Goal: Find specific page/section: Find specific page/section

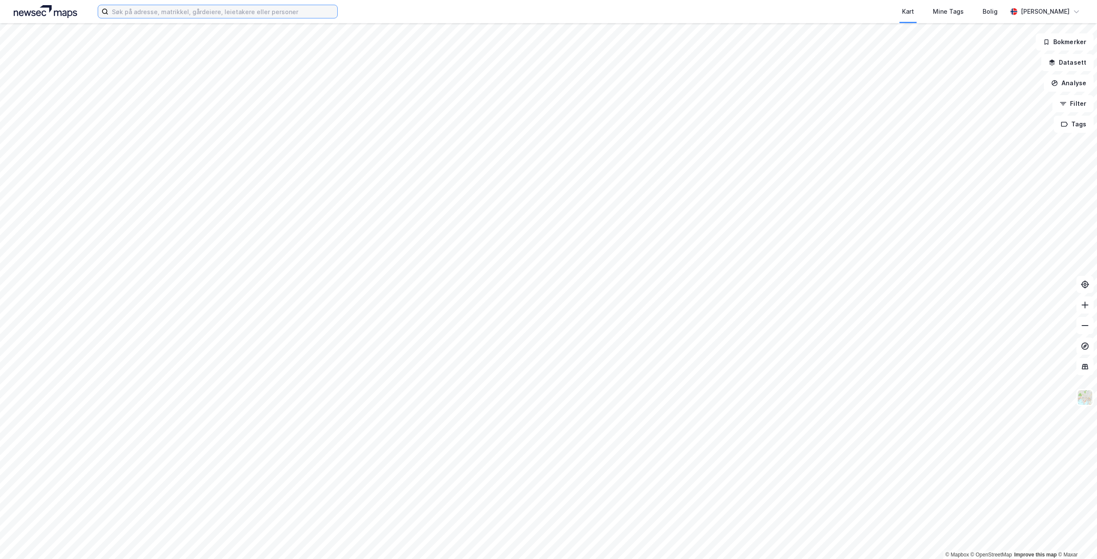
click at [183, 16] on input at bounding box center [222, 11] width 229 height 13
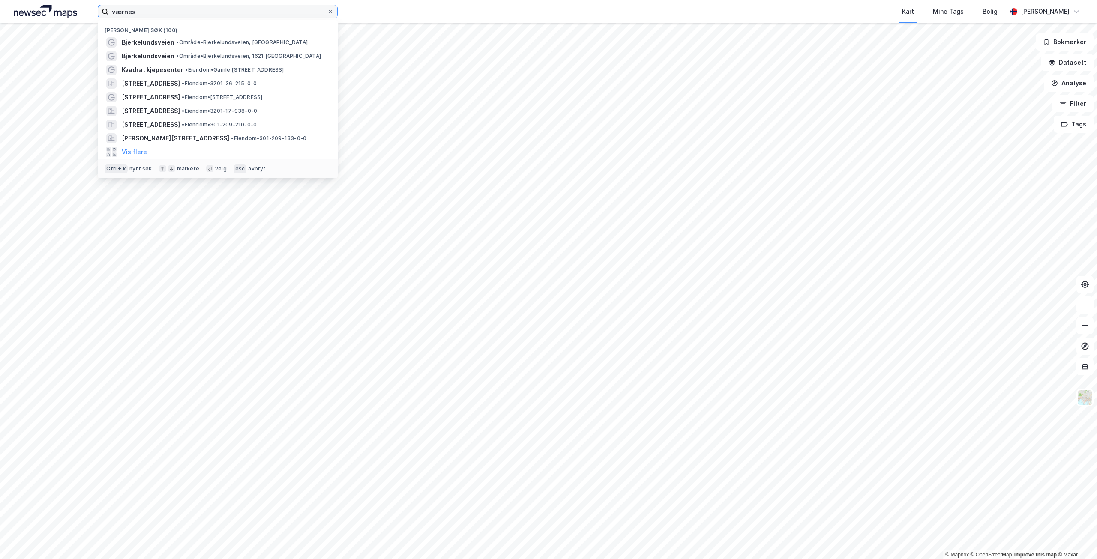
type input "værnes"
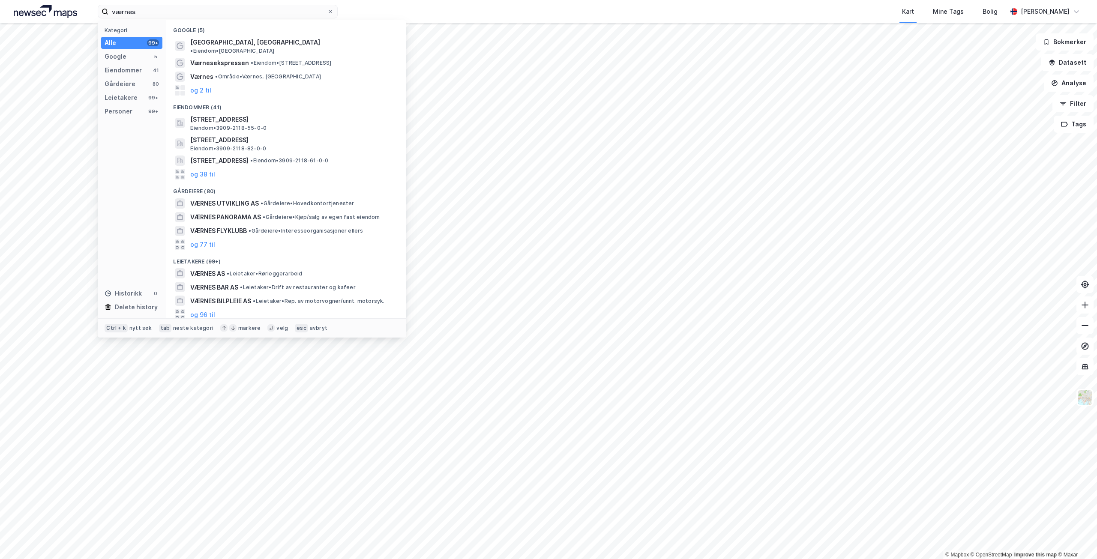
click at [236, 43] on span "[GEOGRAPHIC_DATA], [GEOGRAPHIC_DATA]" at bounding box center [255, 42] width 130 height 10
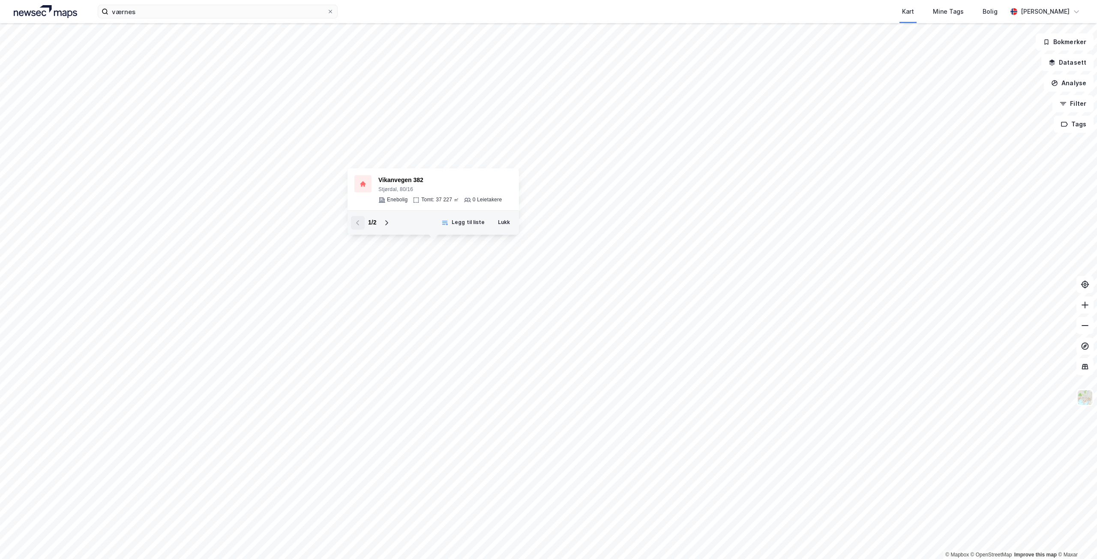
click at [385, 223] on icon at bounding box center [386, 222] width 7 height 7
click at [356, 223] on icon at bounding box center [357, 222] width 7 height 7
click at [539, 261] on button "Lukk" at bounding box center [539, 261] width 23 height 14
